Goal: Task Accomplishment & Management: Use online tool/utility

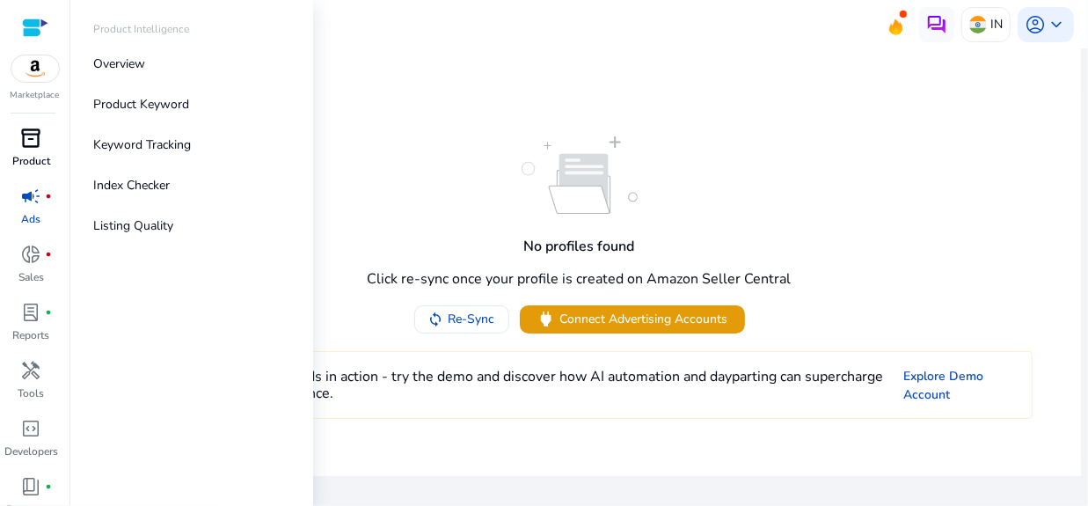
click at [35, 146] on span "inventory_2" at bounding box center [31, 138] width 21 height 21
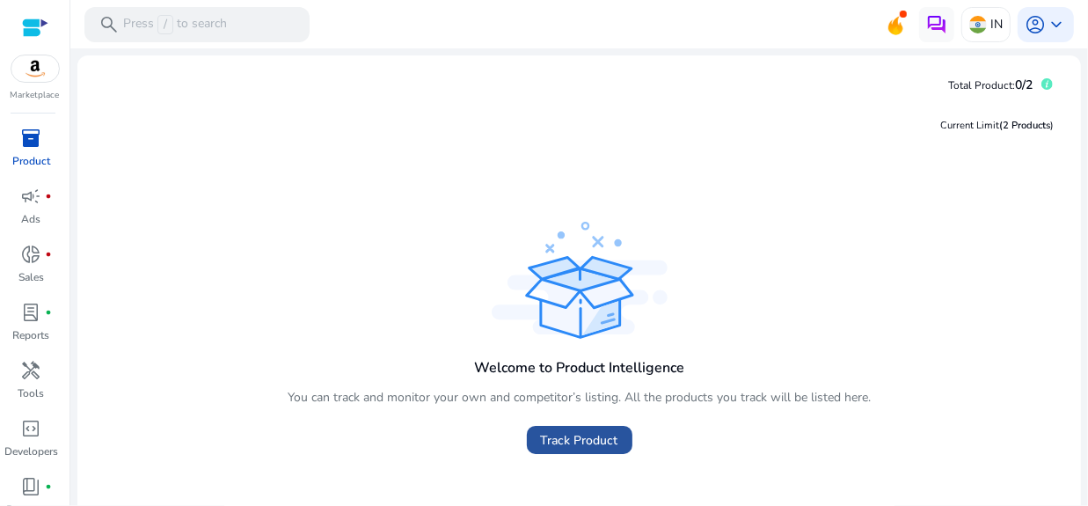
click at [582, 431] on span "Track Product" at bounding box center [579, 440] width 77 height 18
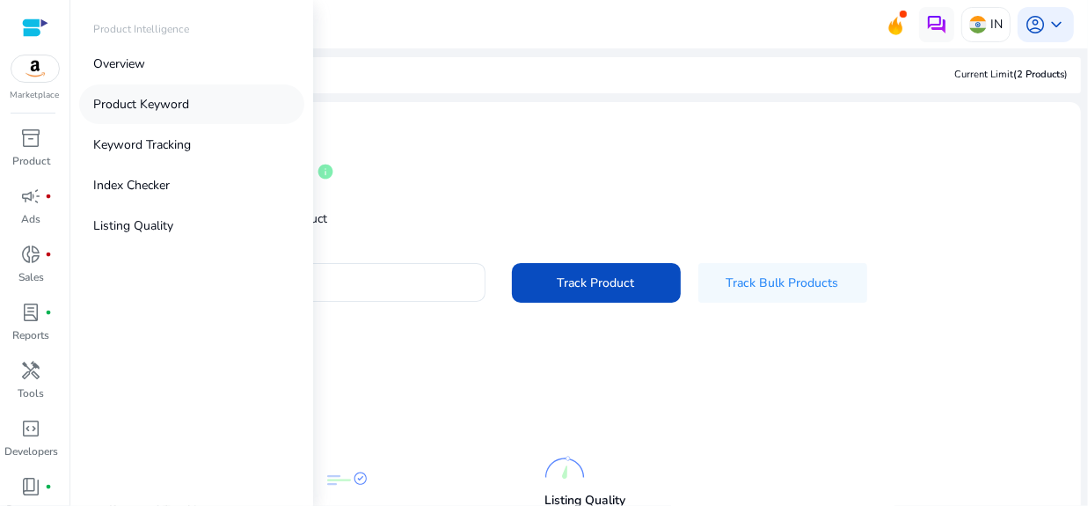
click at [133, 104] on p "Product Keyword" at bounding box center [141, 104] width 96 height 18
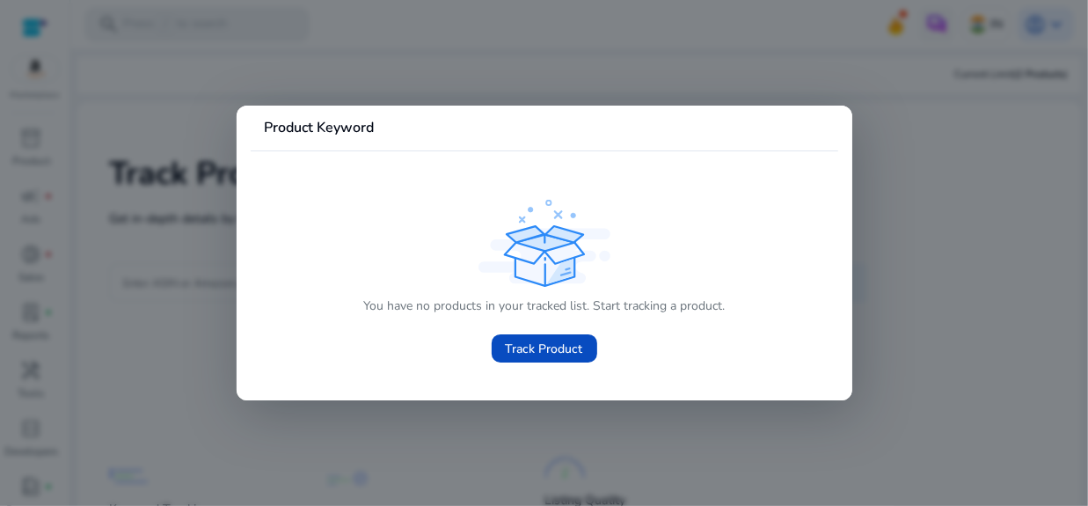
drag, startPoint x: 543, startPoint y: 310, endPoint x: 321, endPoint y: 305, distance: 221.7
click at [521, 340] on span "Track Product" at bounding box center [544, 349] width 77 height 18
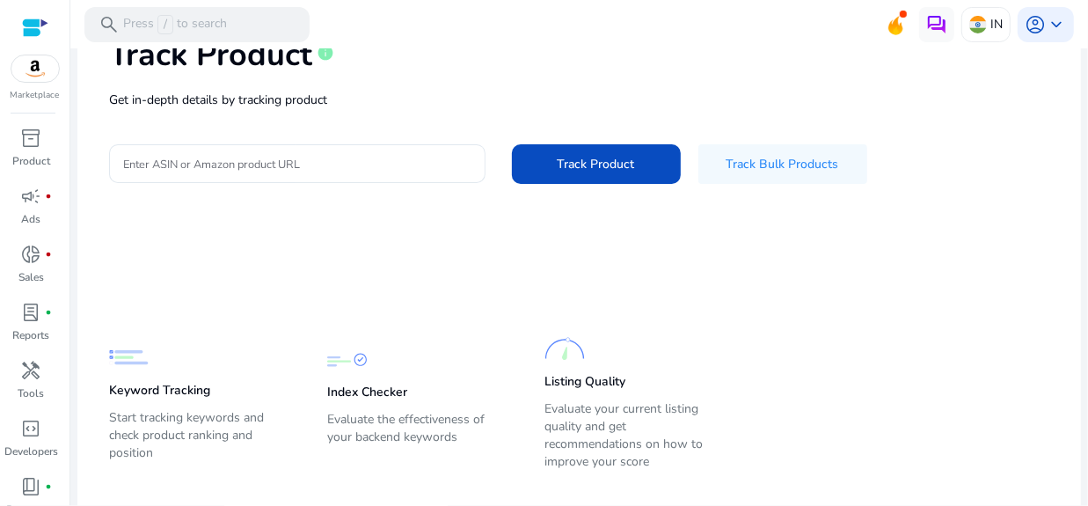
scroll to position [146, 0]
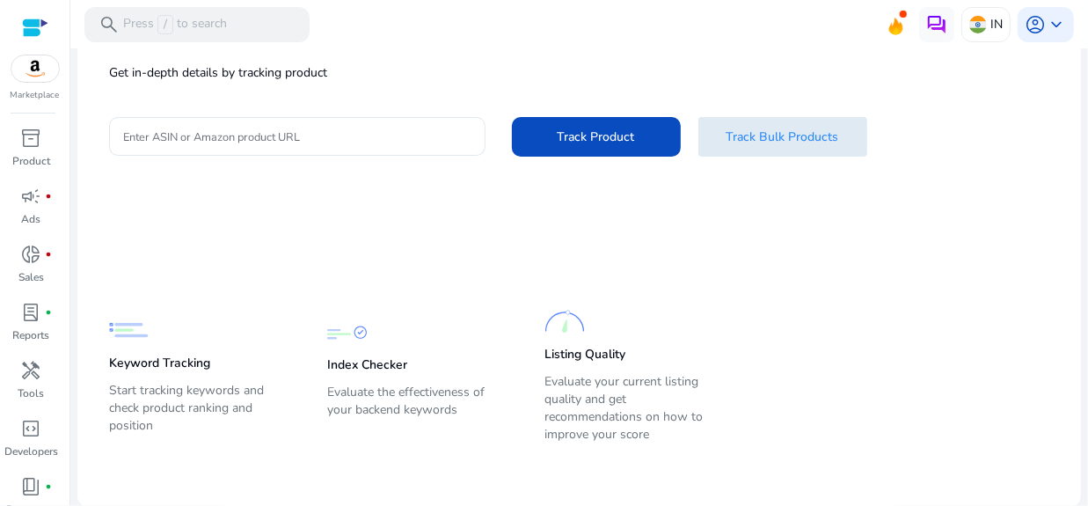
click at [776, 135] on span "Track Bulk Products" at bounding box center [783, 137] width 113 height 18
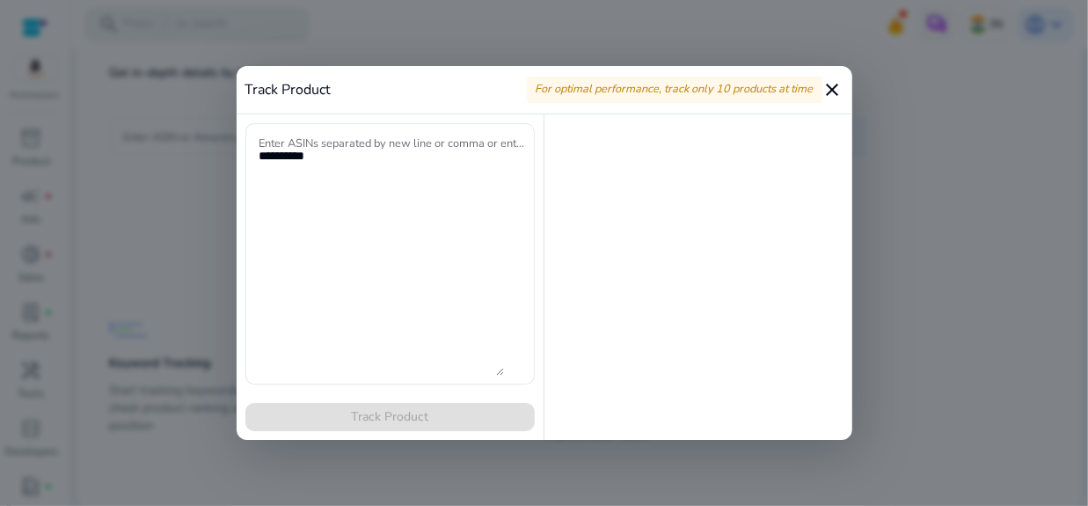
click at [826, 79] on mat-icon "close" at bounding box center [832, 89] width 21 height 21
